Goal: Navigation & Orientation: Find specific page/section

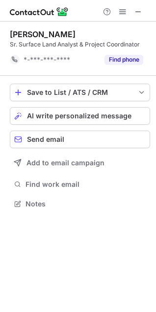
scroll to position [5, 5]
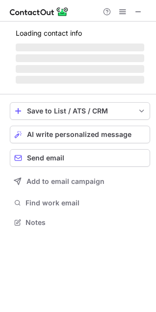
scroll to position [5, 5]
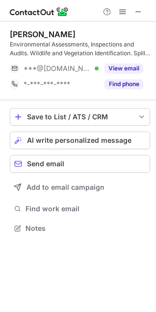
scroll to position [5, 5]
